Goal: Task Accomplishment & Management: Use online tool/utility

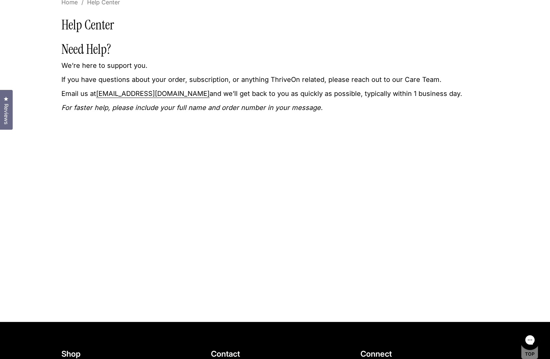
scroll to position [52, 0]
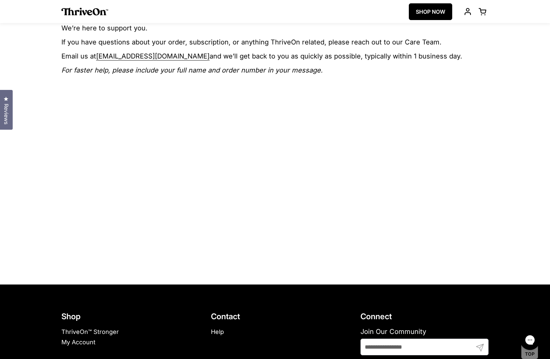
scroll to position [87, 0]
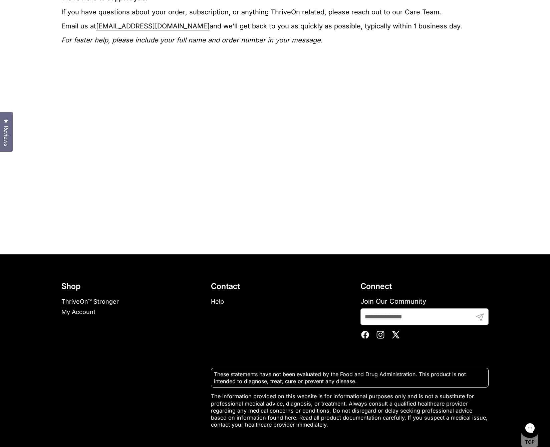
scroll to position [152, 0]
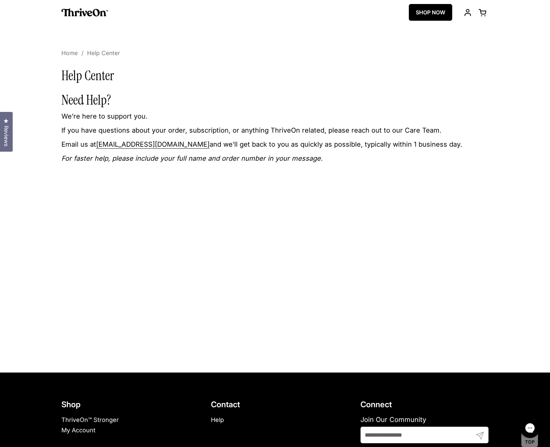
drag, startPoint x: 320, startPoint y: 74, endPoint x: 312, endPoint y: 71, distance: 9.0
click at [319, 73] on h1 "Help Center" at bounding box center [275, 75] width 428 height 15
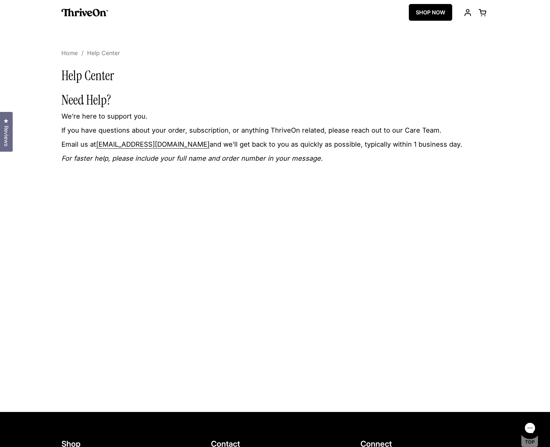
click at [530, 425] on icon "Gorgias live chat" at bounding box center [530, 427] width 7 height 7
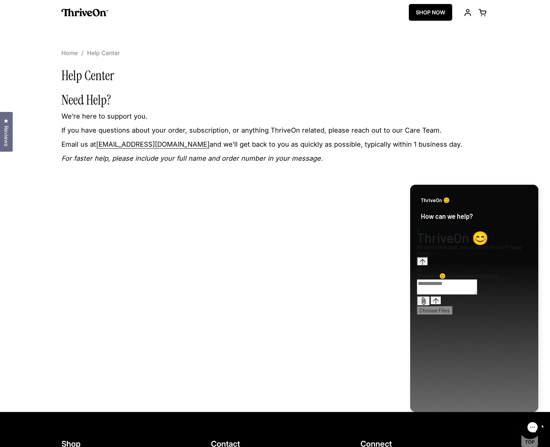
click at [553, 430] on icon "Gorgias live chat" at bounding box center [556, 426] width 7 height 7
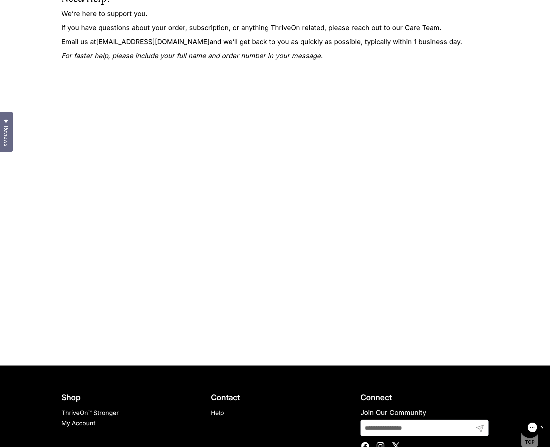
scroll to position [111, 0]
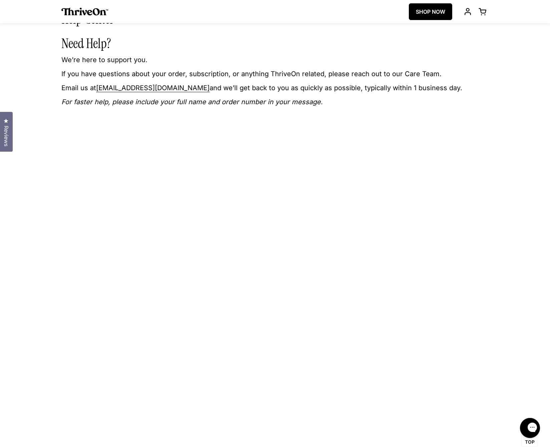
scroll to position [50, 0]
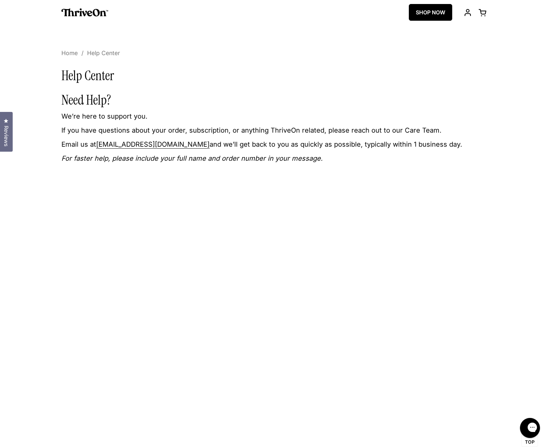
drag, startPoint x: 550, startPoint y: 72, endPoint x: 554, endPoint y: 72, distance: 4.0
click at [550, 72] on html "Skip to content ThriveOn SHOP NOW Open cart Open menu Menu Close sidebar Accoun…" at bounding box center [275, 347] width 550 height 694
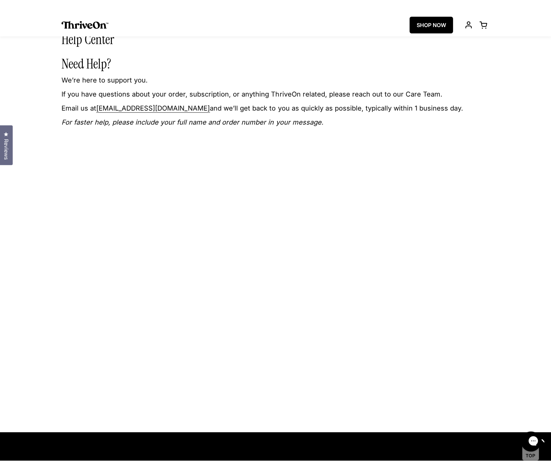
scroll to position [47, 0]
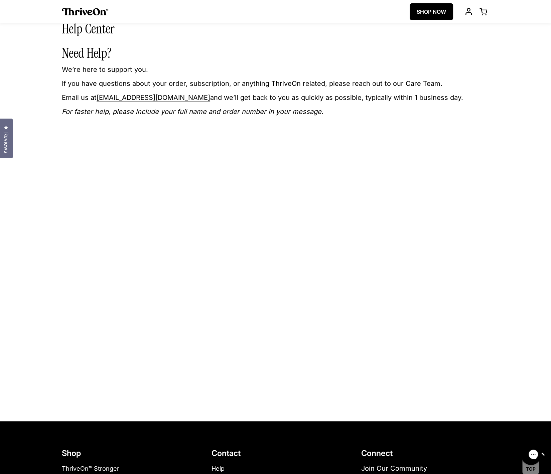
click at [87, 87] on p "If you have questions about your order, subscription, or anything ThriveOn rela…" at bounding box center [276, 83] width 428 height 9
click at [86, 87] on p "If you have questions about your order, subscription, or anything ThriveOn rela…" at bounding box center [276, 83] width 428 height 9
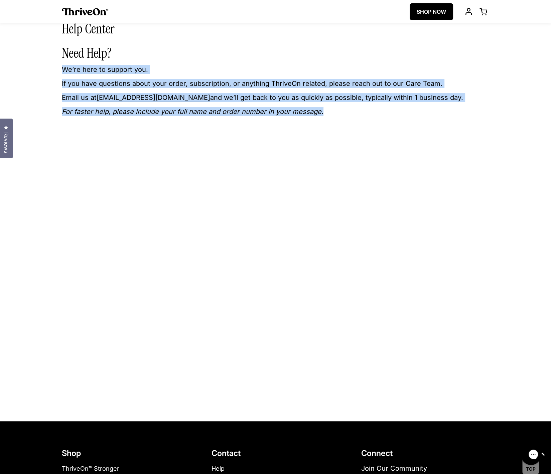
drag, startPoint x: 349, startPoint y: 106, endPoint x: 58, endPoint y: 70, distance: 293.1
click at [58, 71] on div "Help Center Need Help? We’re here to support you. If you have questions about y…" at bounding box center [275, 214] width 454 height 386
copy section "We’re here to support you. If you have questions about your order, subscription…"
drag, startPoint x: 334, startPoint y: 108, endPoint x: 296, endPoint y: 94, distance: 40.5
click at [334, 108] on p "For faster help, please include your full name and order number in your message." at bounding box center [276, 111] width 428 height 9
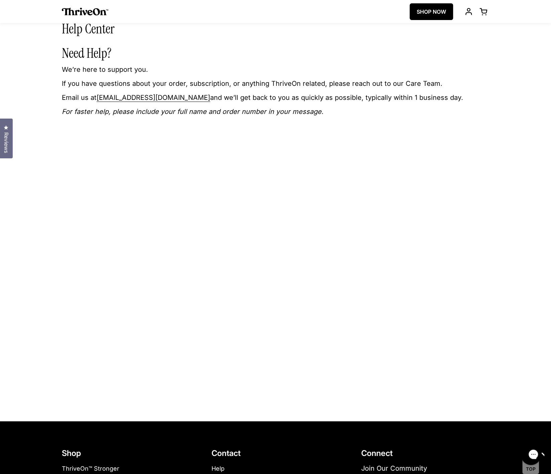
drag, startPoint x: 61, startPoint y: 68, endPoint x: 454, endPoint y: 84, distance: 393.1
click at [461, 85] on div "Help Center Need Help? We’re here to support you. If you have questions about y…" at bounding box center [275, 214] width 454 height 386
copy section "We’re here to support you. If you have questions about your order, subscription…"
click at [96, 111] on em "For faster help, please include your full name and order number in your message." at bounding box center [193, 112] width 262 height 8
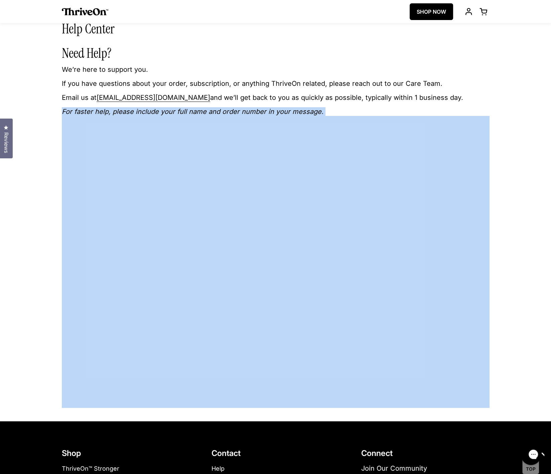
click at [96, 111] on em "For faster help, please include your full name and order number in your message." at bounding box center [193, 112] width 262 height 8
copy div "For faster help, please include your full name and order number in your message."
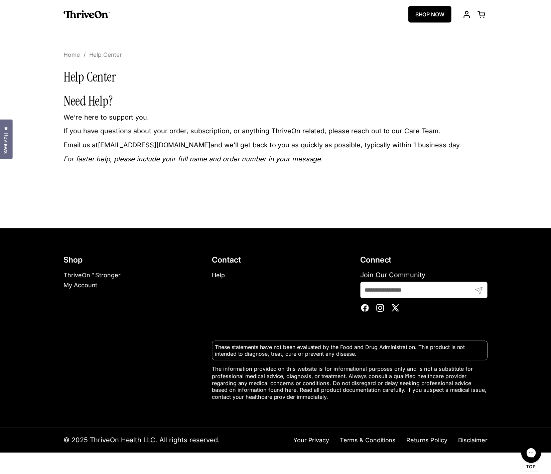
scroll to position [47, 0]
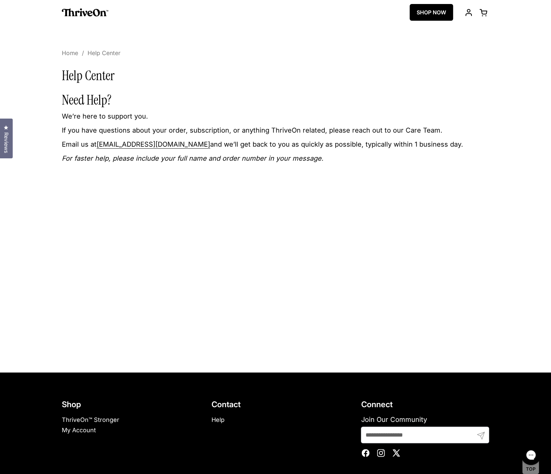
click at [501, 206] on div "Help Center Need Help? We’re here to support you. If you have questions about y…" at bounding box center [275, 213] width 454 height 291
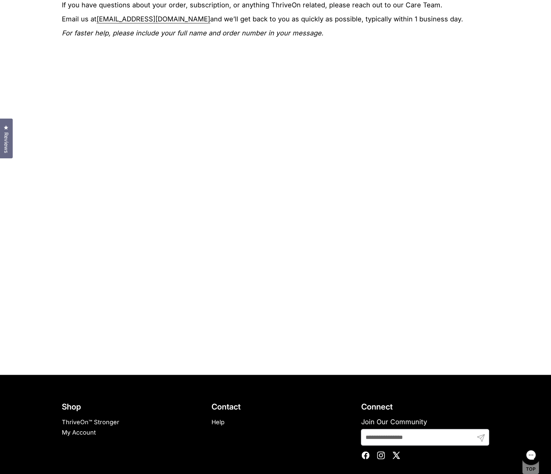
scroll to position [125, 0]
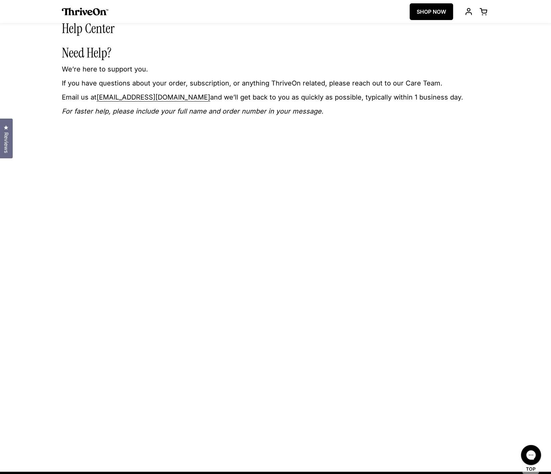
scroll to position [48, 0]
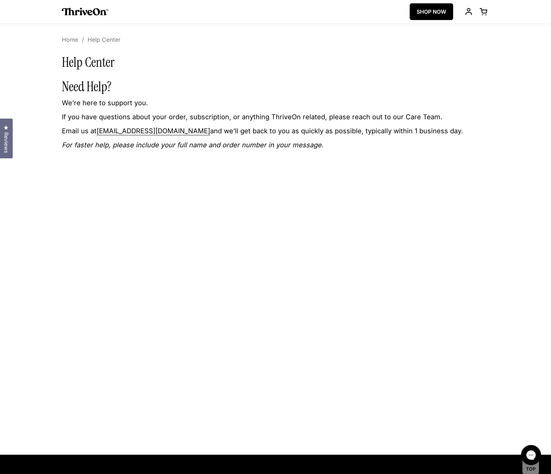
scroll to position [12, 0]
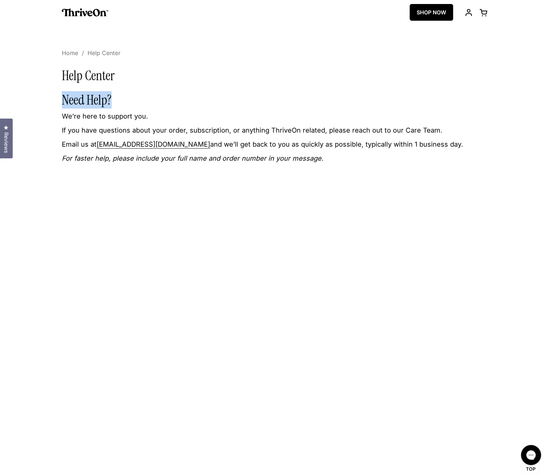
drag, startPoint x: 550, startPoint y: 88, endPoint x: 552, endPoint y: 93, distance: 5.7
click at [550, 101] on div "Home / Help Center Help Center Need Help? We’re here to support you. If you hav…" at bounding box center [275, 268] width 551 height 437
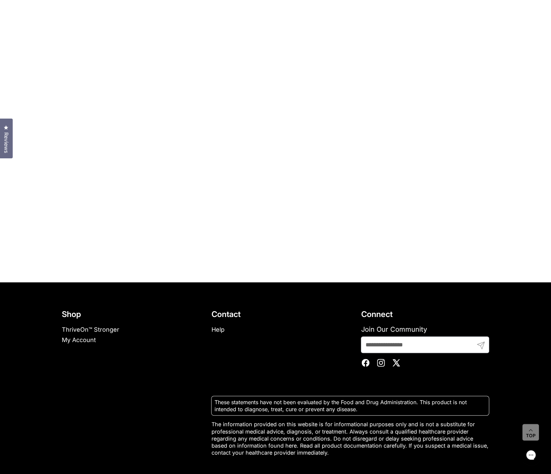
scroll to position [215, 0]
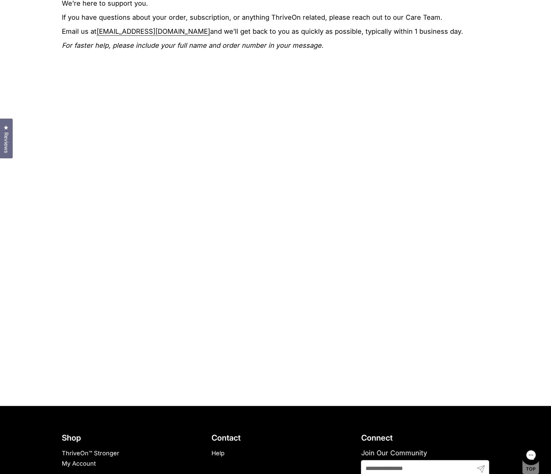
scroll to position [116, 0]
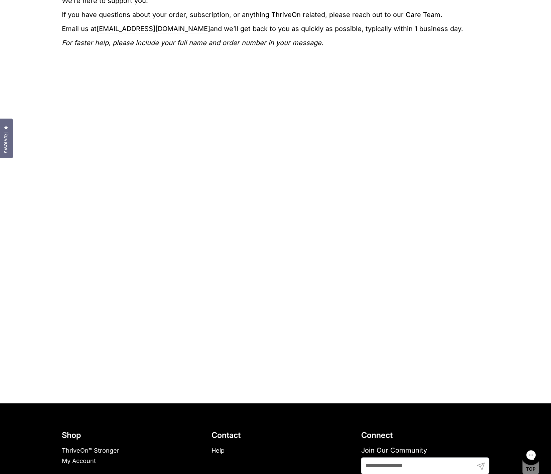
drag, startPoint x: 550, startPoint y: 249, endPoint x: 552, endPoint y: 255, distance: 6.6
click at [551, 256] on html "Skip to content ThriveOn SHOP NOW Open cart Open menu Menu Close sidebar Accoun…" at bounding box center [275, 256] width 551 height 745
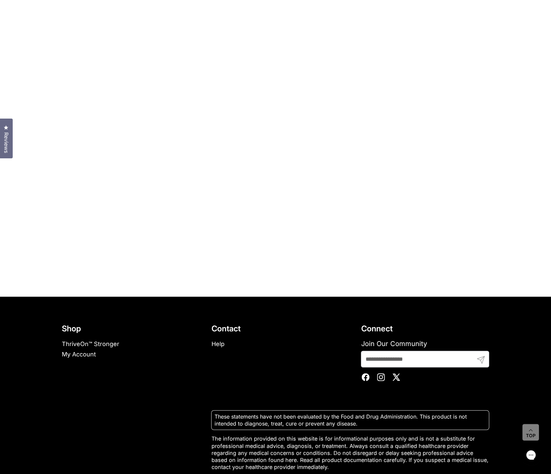
scroll to position [271, 0]
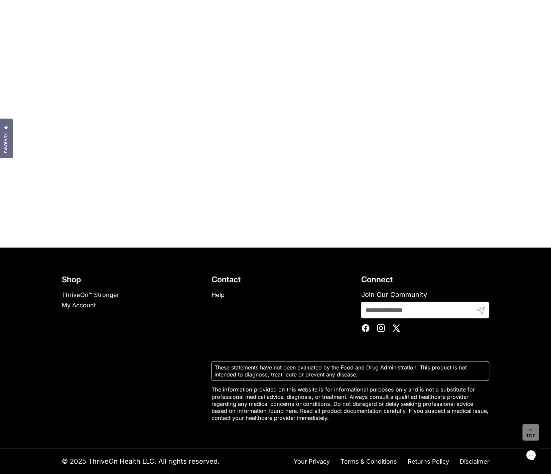
click at [96, 296] on link "ThriveOn™ Stronger" at bounding box center [90, 294] width 57 height 7
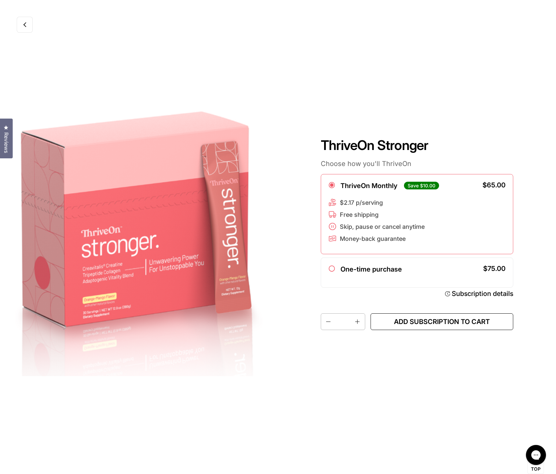
click at [442, 323] on span "Add subscription to cart" at bounding box center [442, 322] width 132 height 8
